Goal: Information Seeking & Learning: Learn about a topic

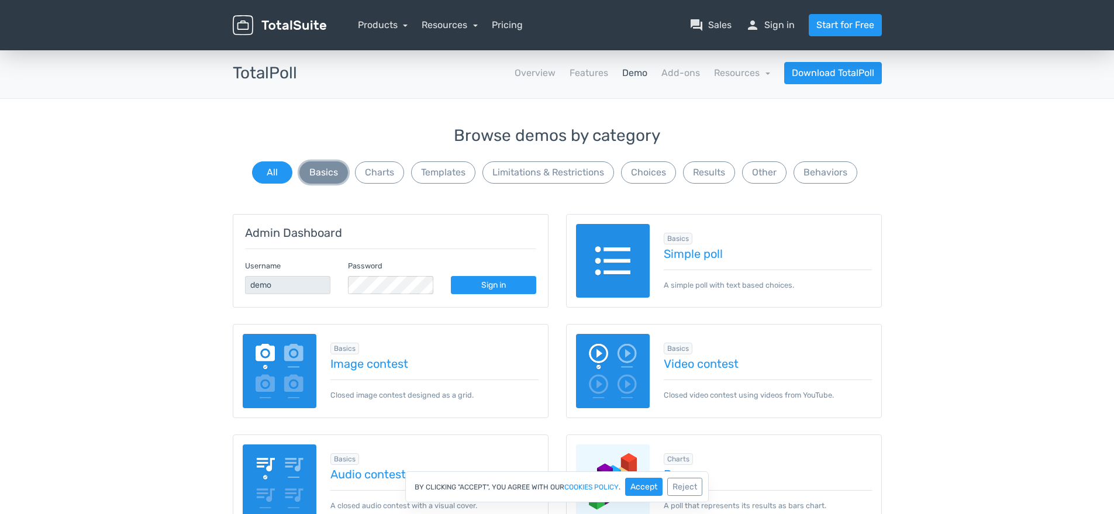
click at [333, 179] on button "Basics" at bounding box center [323, 172] width 49 height 22
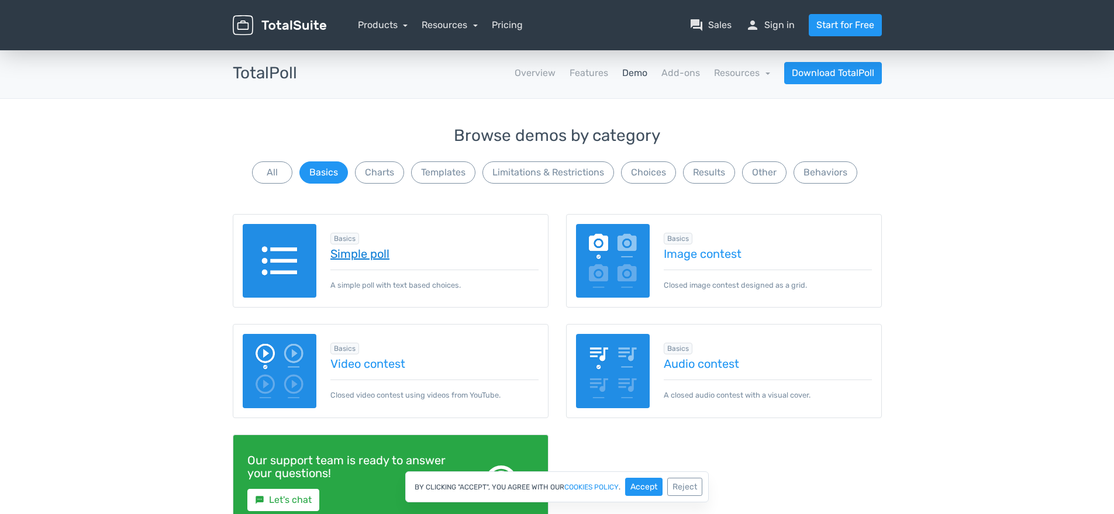
click at [357, 257] on link "Simple poll" at bounding box center [434, 253] width 208 height 13
click at [399, 178] on button "Charts" at bounding box center [379, 172] width 49 height 22
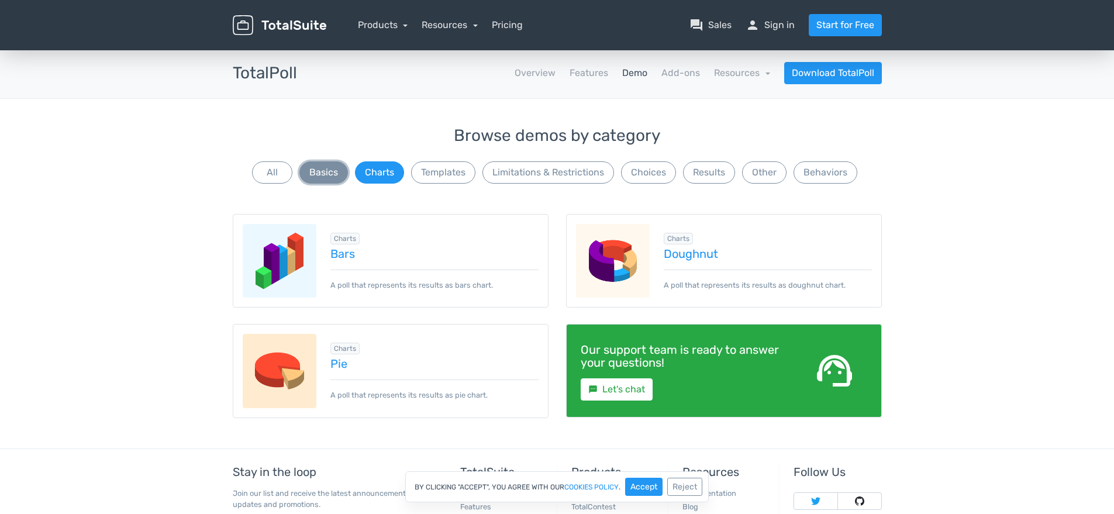
click at [325, 172] on button "Basics" at bounding box center [323, 172] width 49 height 22
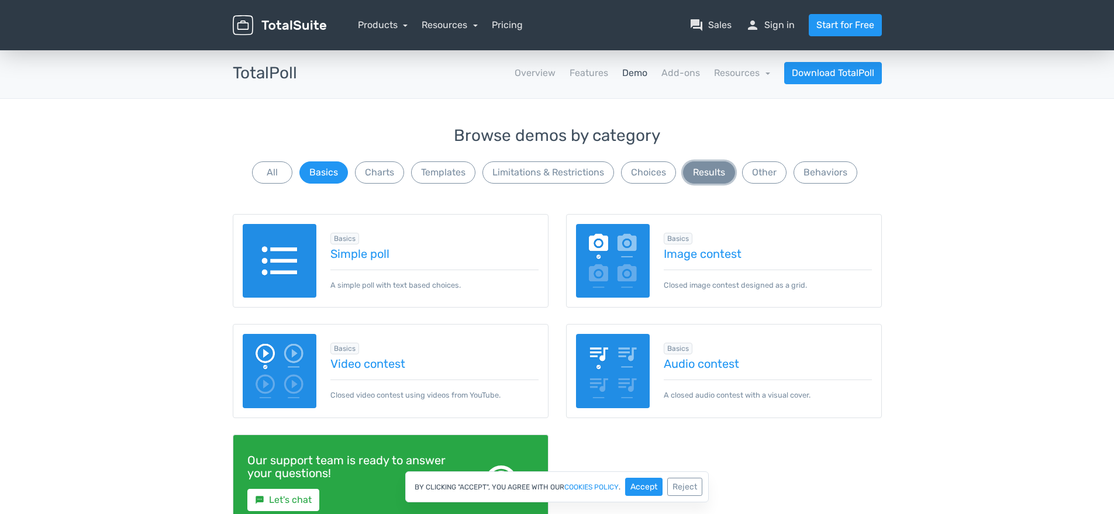
click at [686, 174] on button "Results" at bounding box center [709, 172] width 52 height 22
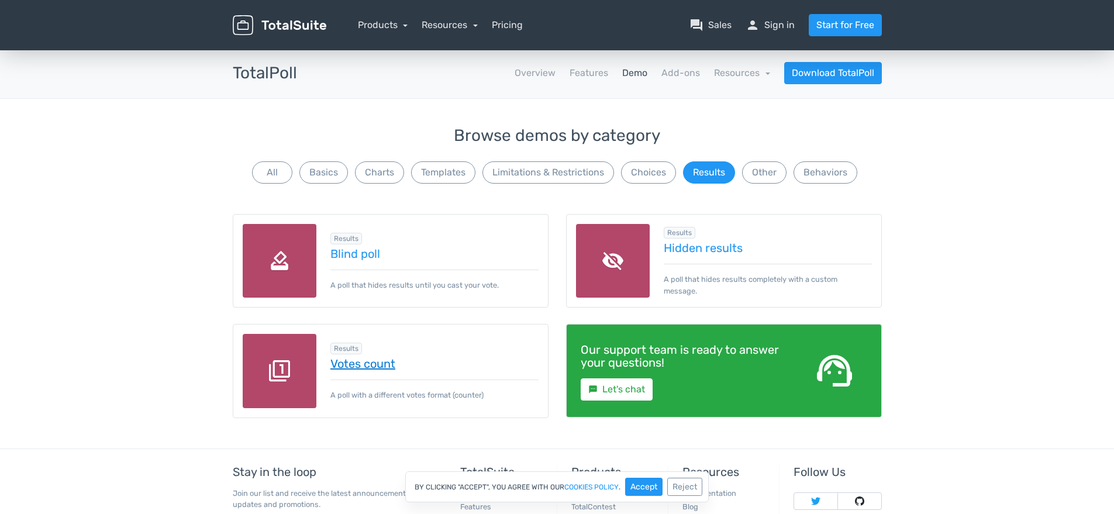
click at [386, 362] on link "Votes count" at bounding box center [434, 363] width 208 height 13
click at [644, 178] on button "Choices" at bounding box center [648, 172] width 55 height 22
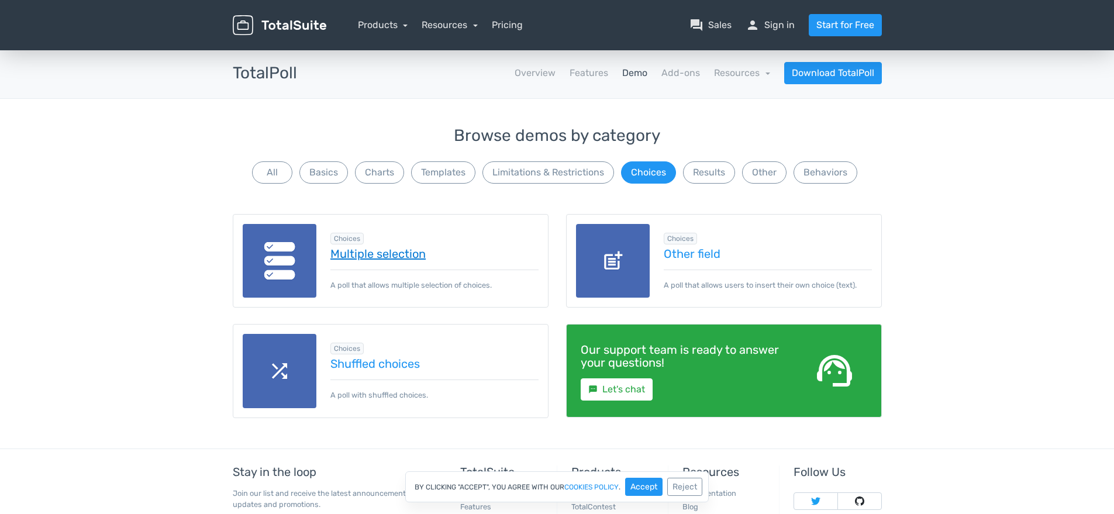
click at [430, 253] on link "Multiple selection" at bounding box center [434, 253] width 208 height 13
click at [564, 176] on button "Limitations & Restrictions" at bounding box center [548, 172] width 132 height 22
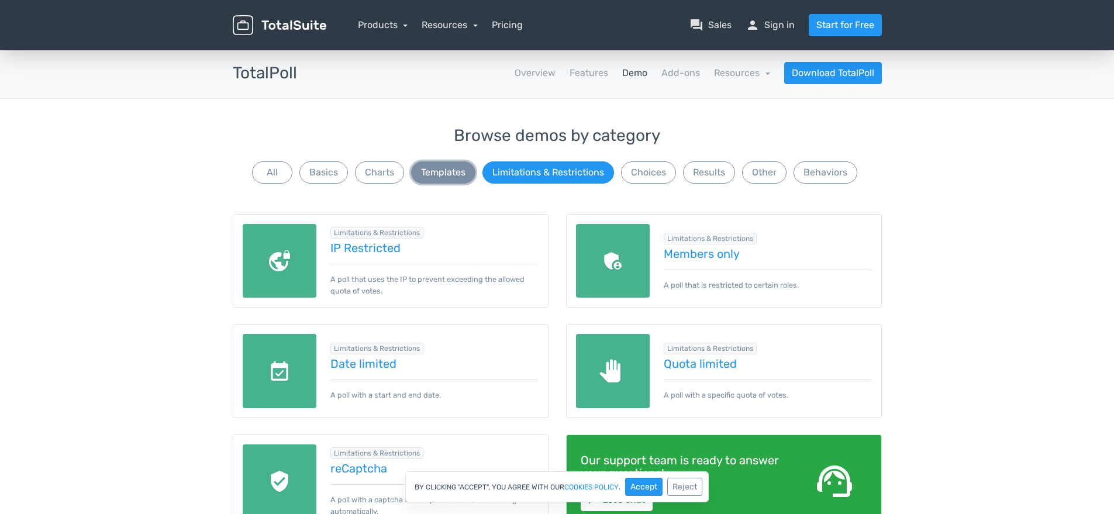
click at [435, 174] on button "Templates" at bounding box center [443, 172] width 64 height 22
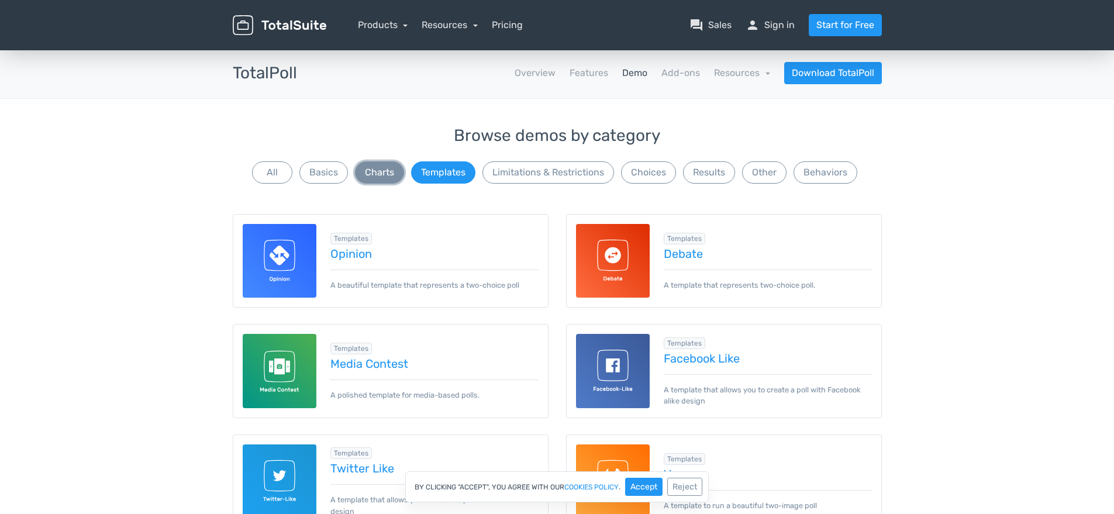
click at [381, 175] on button "Charts" at bounding box center [379, 172] width 49 height 22
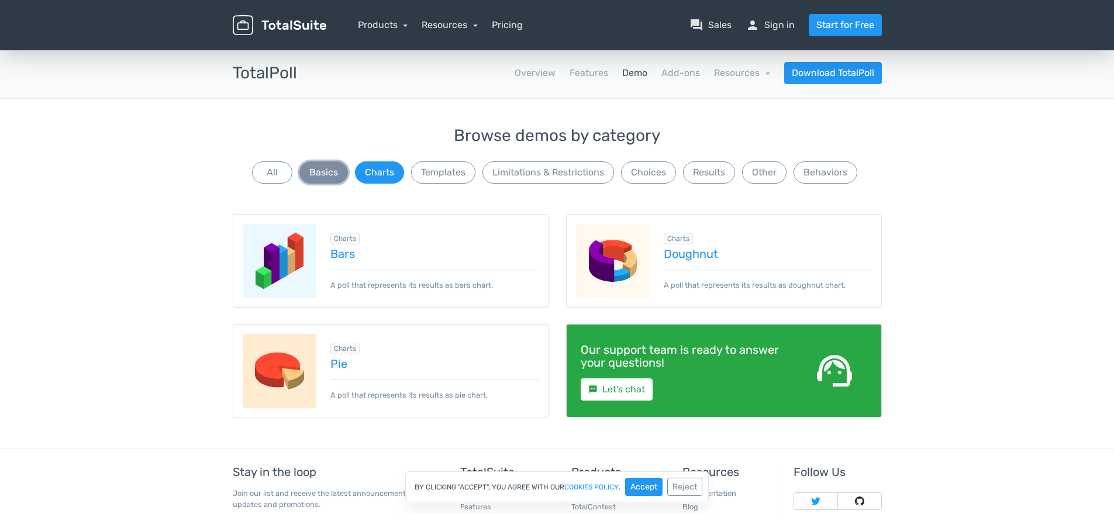
click at [330, 174] on button "Basics" at bounding box center [323, 172] width 49 height 22
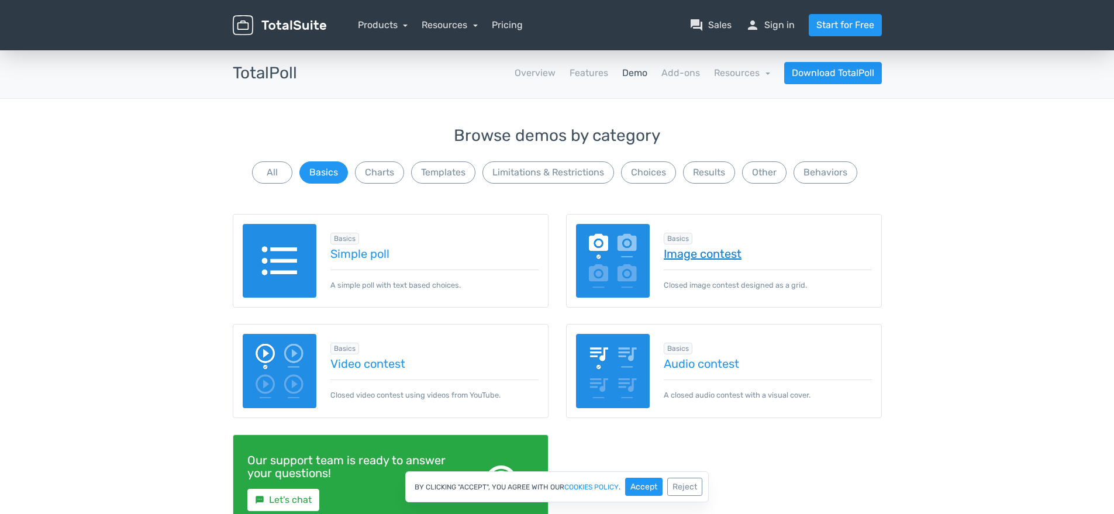
click at [686, 256] on link "Image contest" at bounding box center [768, 253] width 208 height 13
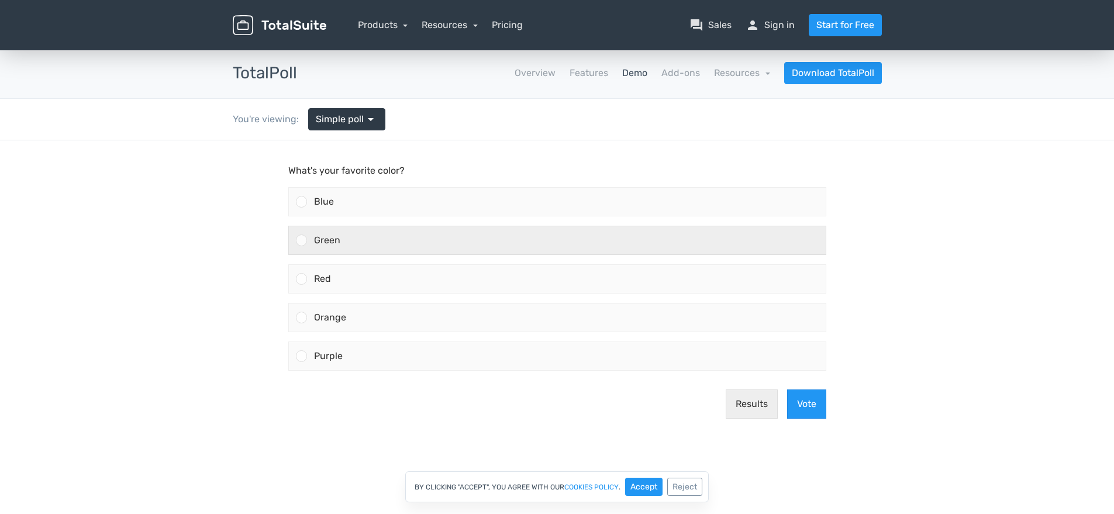
click at [339, 233] on div "Green" at bounding box center [566, 240] width 519 height 28
click at [301, 240] on input "Green" at bounding box center [301, 240] width 0 height 0
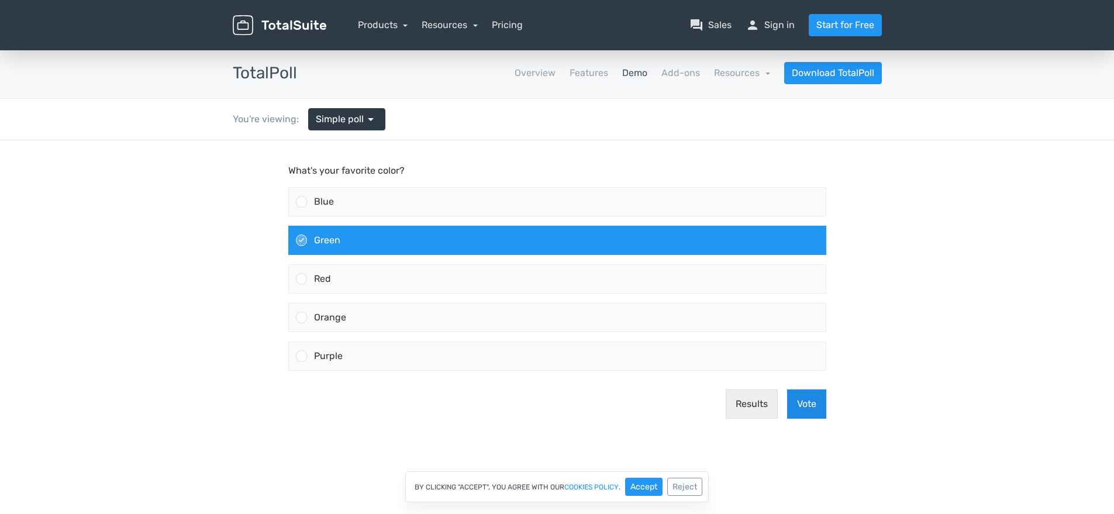
click at [802, 410] on button "Vote" at bounding box center [806, 403] width 39 height 29
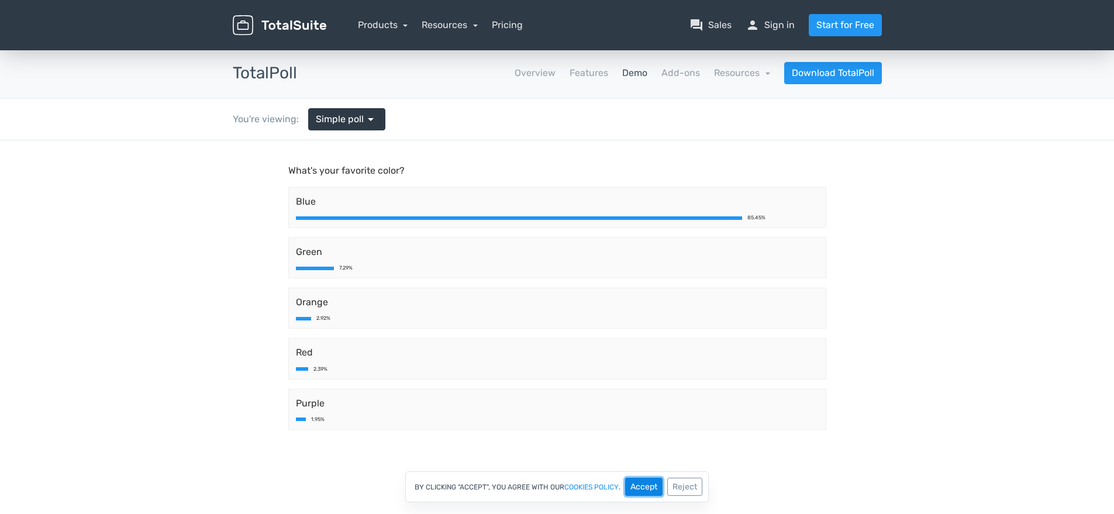
click at [643, 485] on button "Accept" at bounding box center [643, 487] width 37 height 18
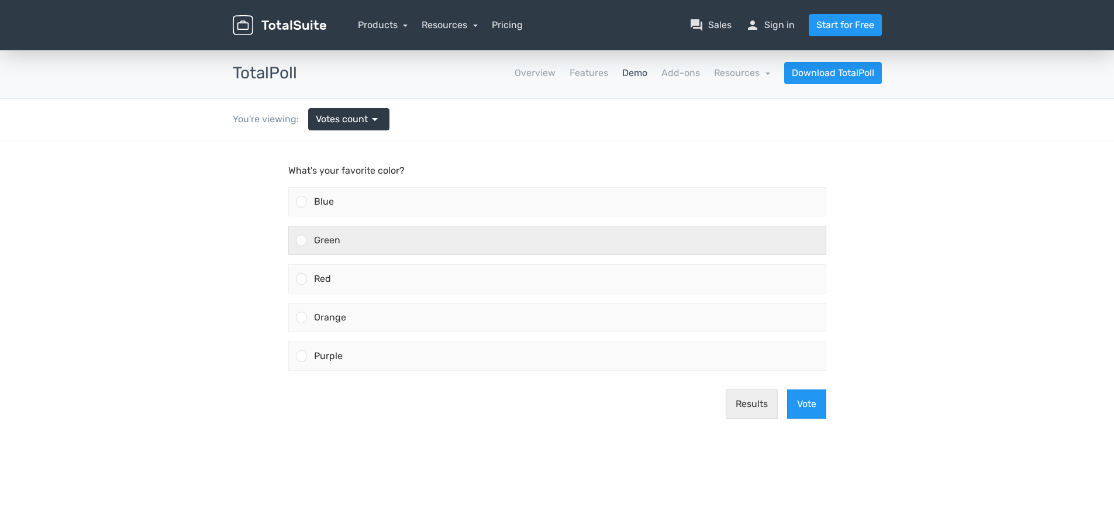
click at [393, 240] on div "Green" at bounding box center [566, 240] width 519 height 28
click at [301, 240] on input "Green" at bounding box center [301, 240] width 0 height 0
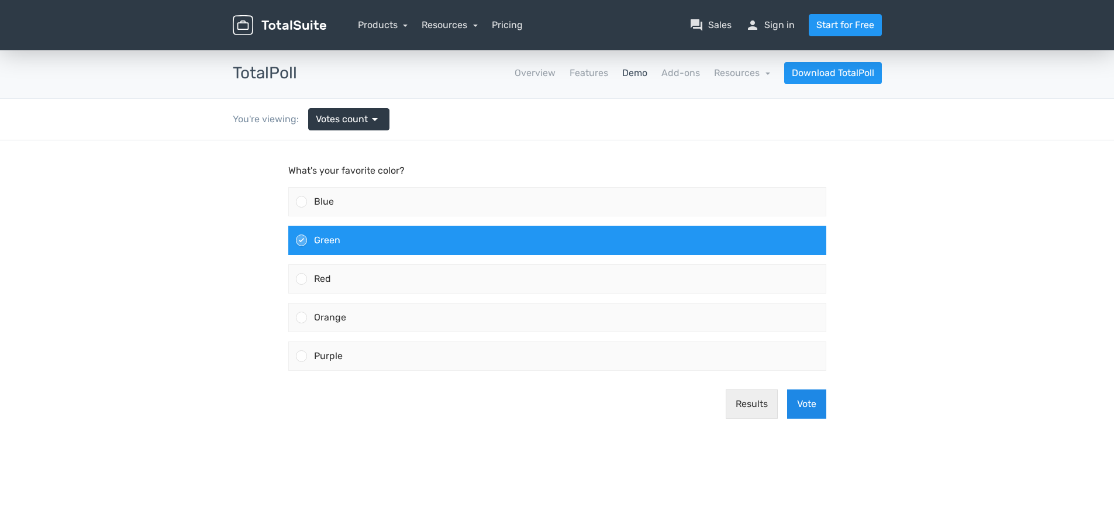
click at [821, 410] on button "Vote" at bounding box center [806, 403] width 39 height 29
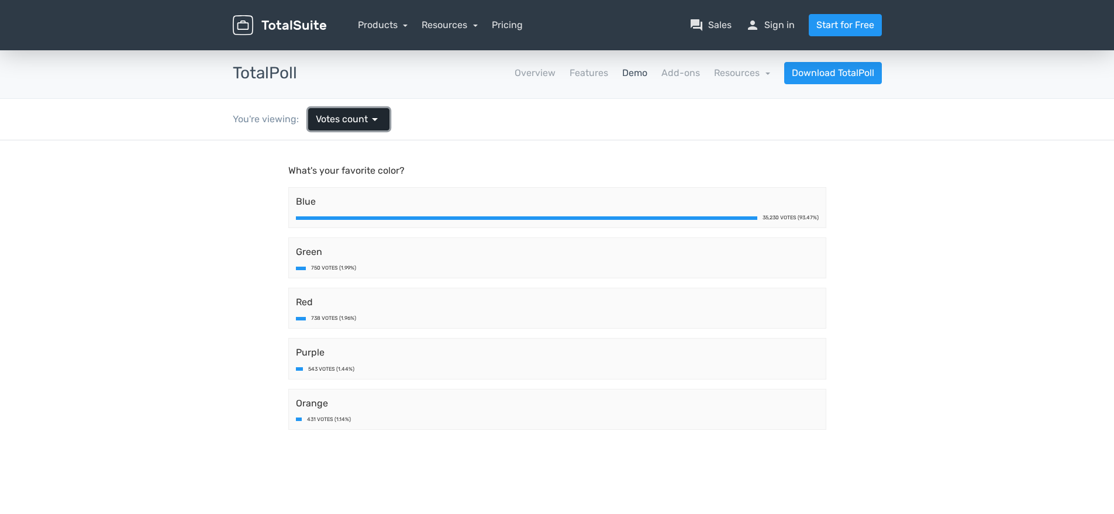
click at [374, 120] on span "arrow_drop_down" at bounding box center [375, 119] width 14 height 14
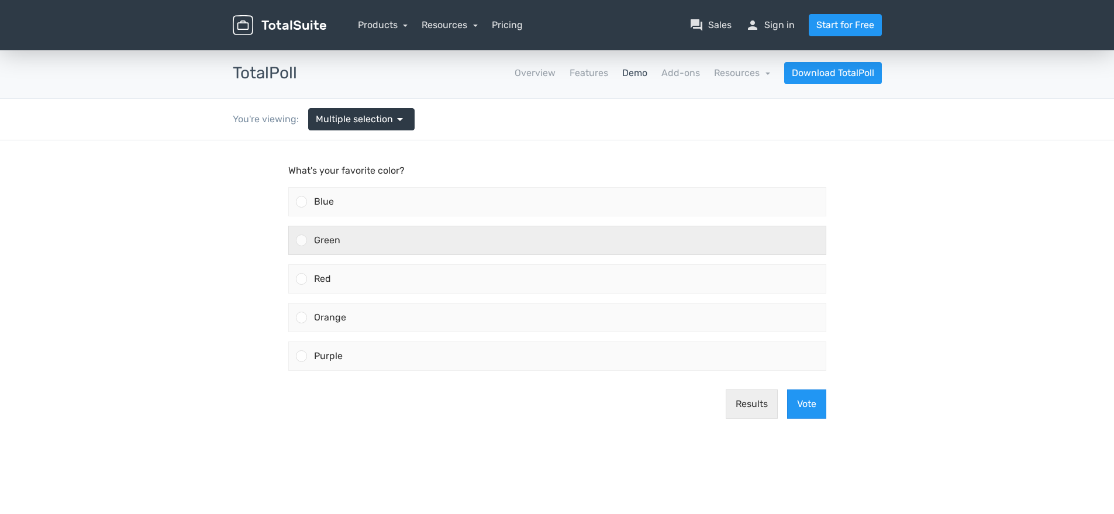
click at [415, 239] on div "Green" at bounding box center [566, 240] width 519 height 28
click at [301, 240] on input "Green" at bounding box center [301, 240] width 0 height 0
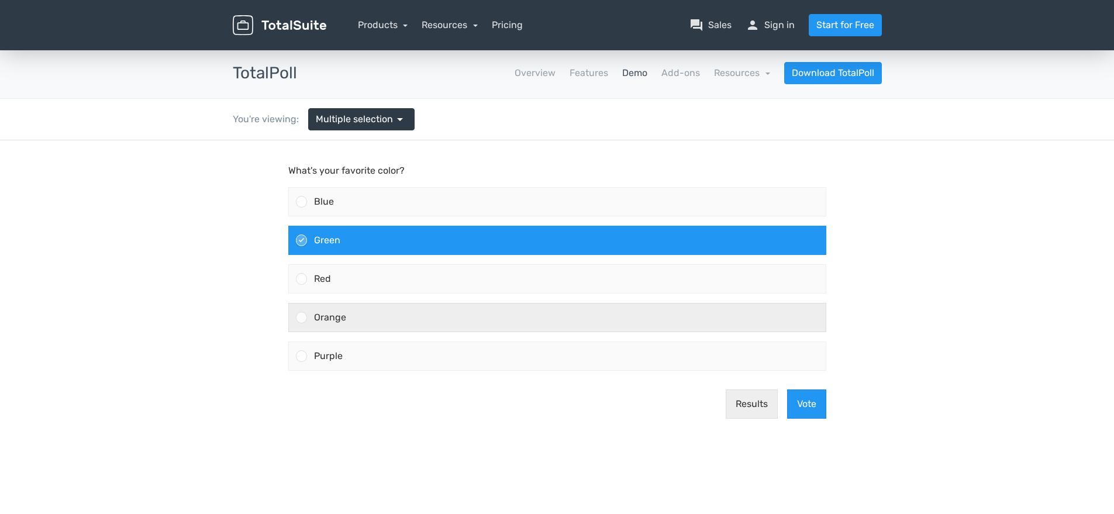
click at [378, 316] on div "Orange" at bounding box center [566, 317] width 519 height 28
click at [301, 317] on input "Orange" at bounding box center [301, 317] width 0 height 0
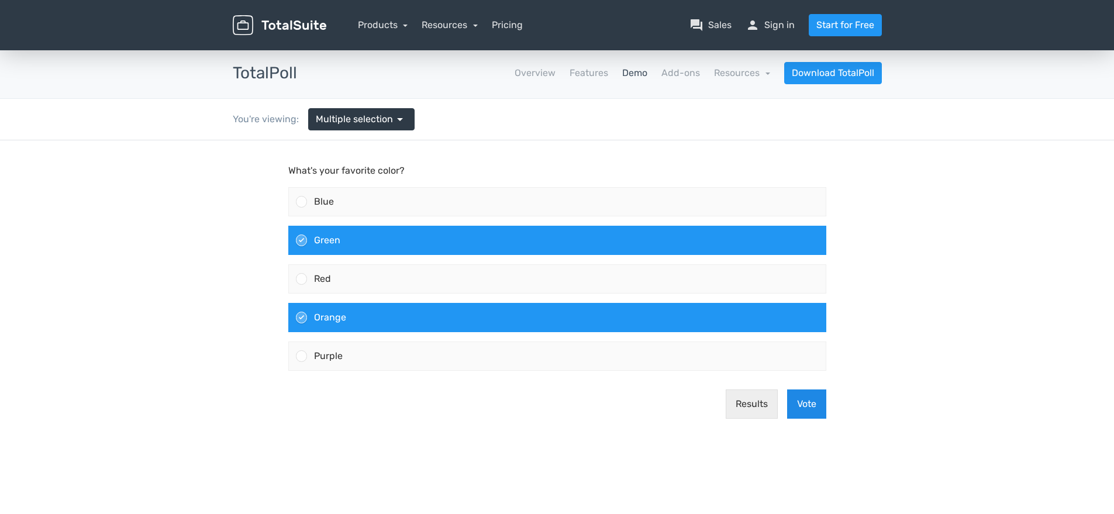
click at [798, 406] on button "Vote" at bounding box center [806, 403] width 39 height 29
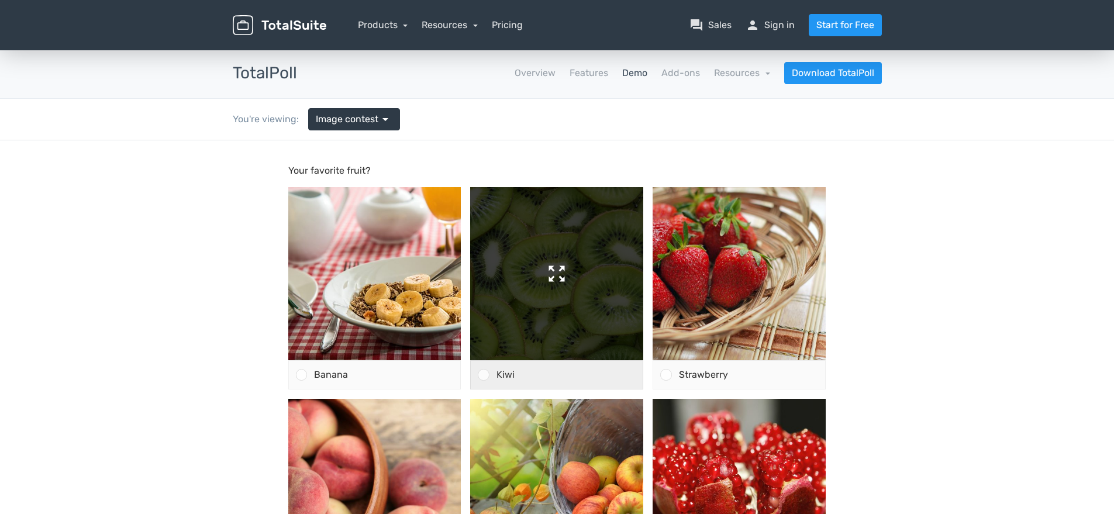
click at [511, 301] on img at bounding box center [556, 273] width 173 height 173
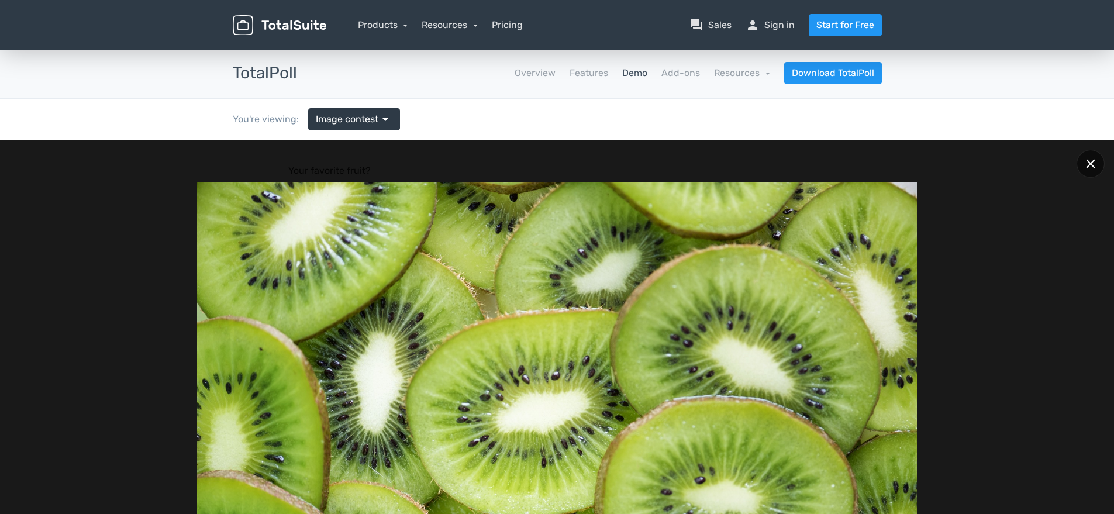
click at [1094, 158] on div at bounding box center [1090, 164] width 28 height 28
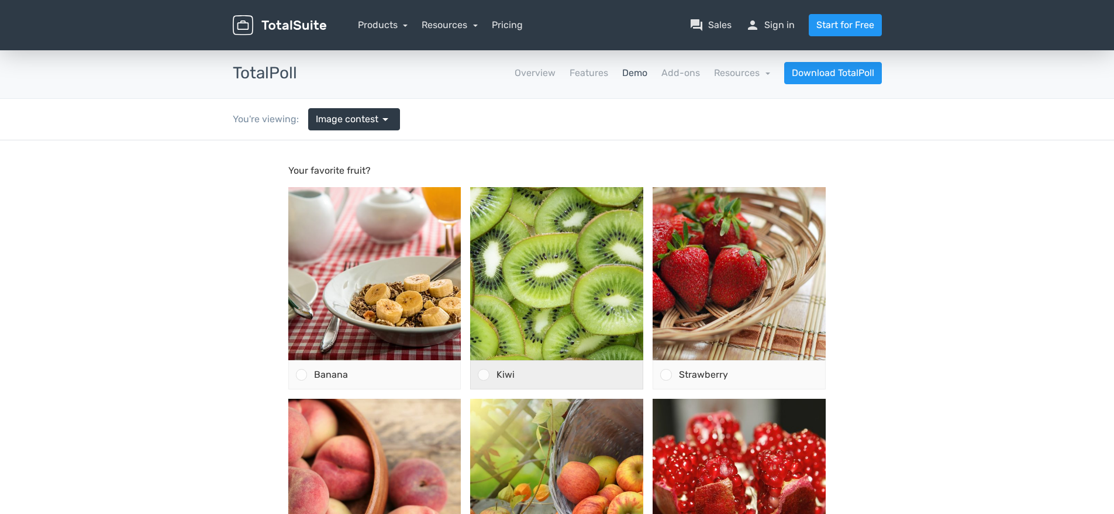
click at [481, 377] on div at bounding box center [483, 374] width 11 height 11
click at [484, 375] on input "Kiwi" at bounding box center [484, 375] width 0 height 0
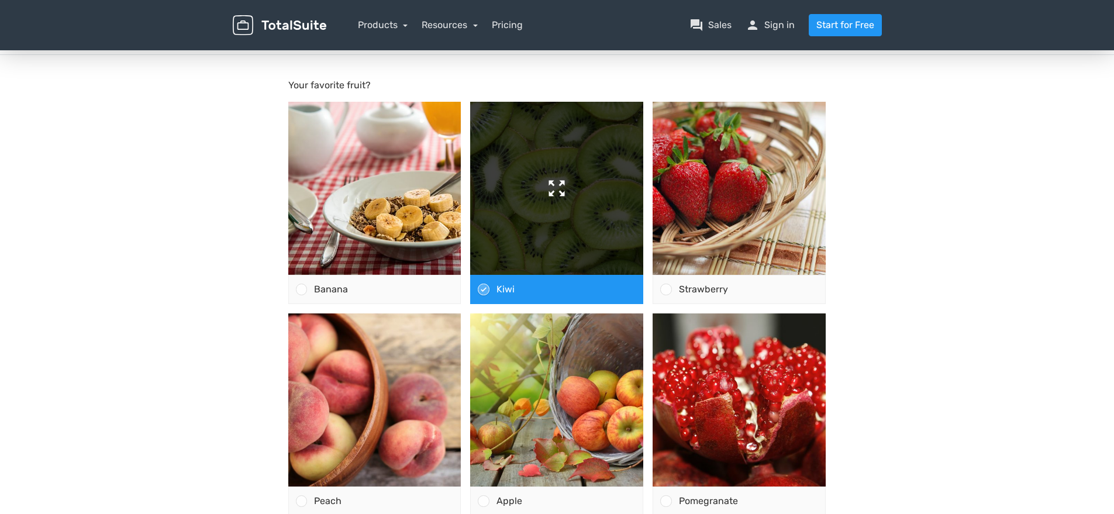
scroll to position [234, 0]
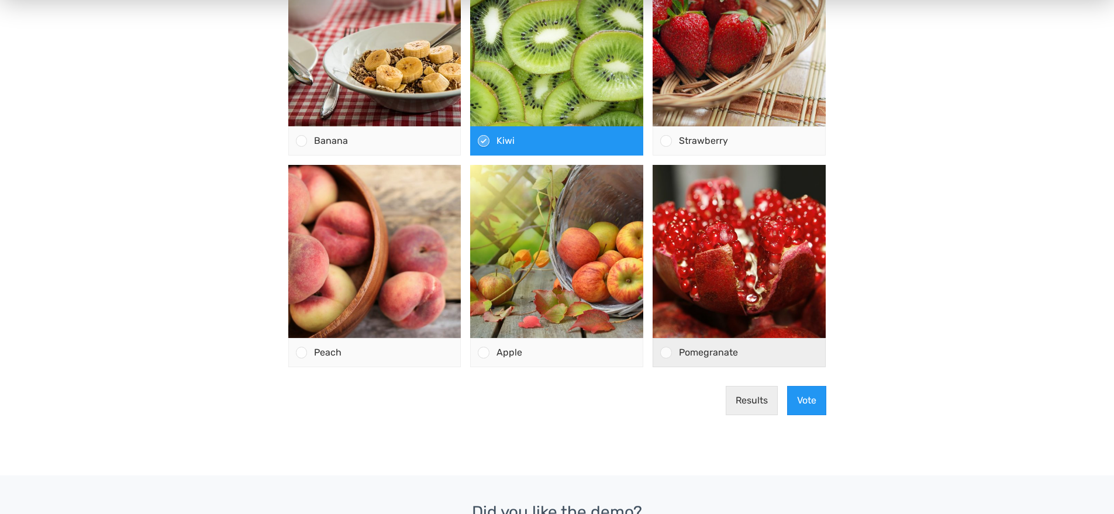
click at [709, 358] on div "Pomegranate" at bounding box center [749, 353] width 154 height 28
click at [666, 353] on input "Pomegranate" at bounding box center [666, 353] width 0 height 0
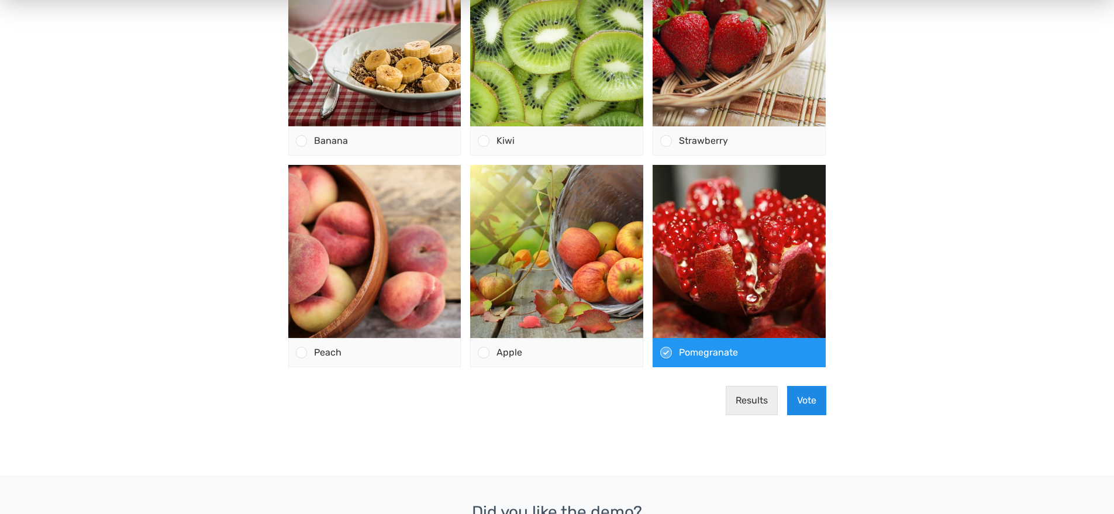
click at [802, 406] on button "Vote" at bounding box center [806, 400] width 39 height 29
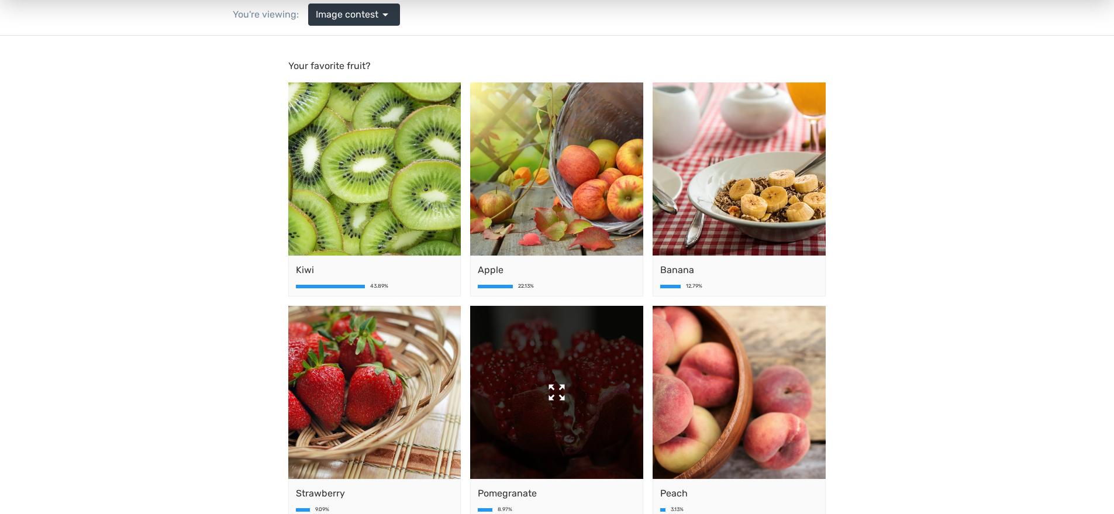
scroll to position [0, 0]
